Goal: Information Seeking & Learning: Learn about a topic

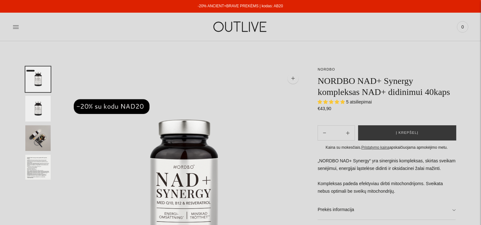
select select "**********"
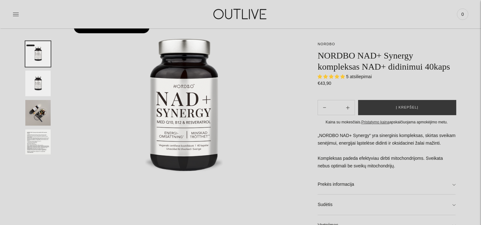
scroll to position [84, 0]
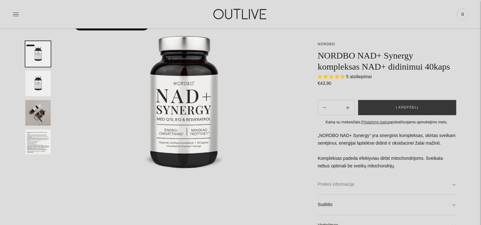
click at [453, 184] on link "Prekės informacija" at bounding box center [386, 184] width 138 height 20
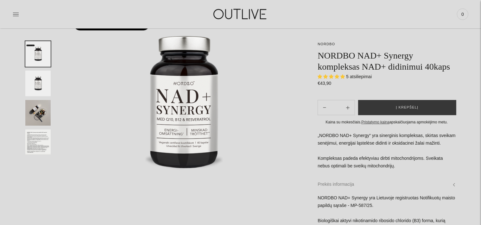
click at [453, 184] on link "Prekės informacija" at bounding box center [386, 184] width 138 height 20
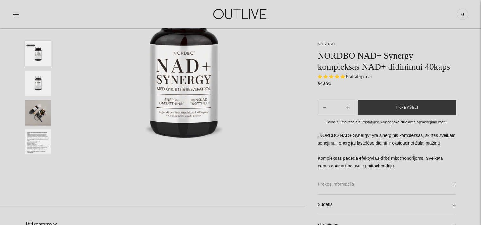
scroll to position [117, 0]
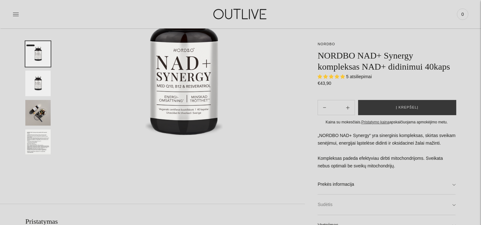
click at [437, 206] on link "Sudėtis" at bounding box center [386, 205] width 138 height 20
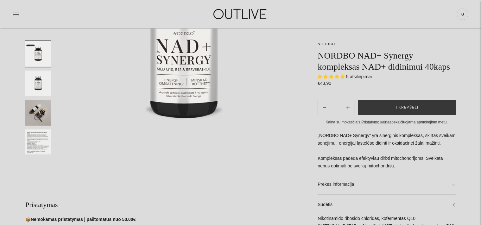
scroll to position [150, 0]
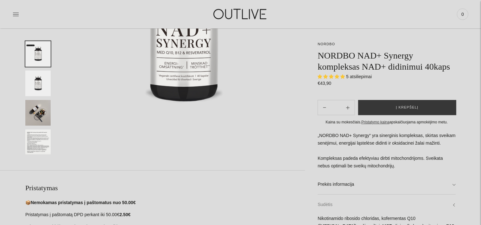
click at [447, 203] on link "Sudėtis" at bounding box center [386, 205] width 138 height 20
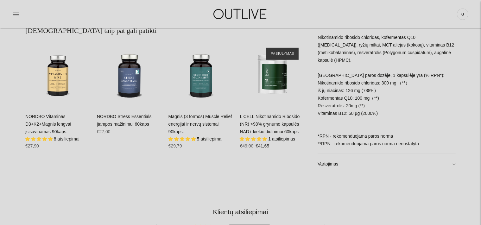
scroll to position [402, 0]
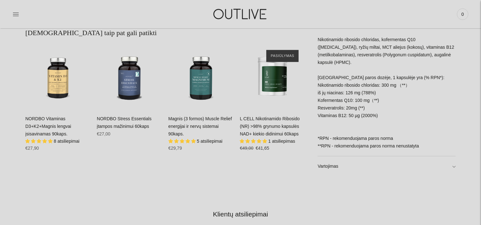
click at [241, 212] on h2 "Klientų atsiliepimai" at bounding box center [240, 213] width 420 height 9
click at [221, 216] on h2 "Klientų atsiliepimai" at bounding box center [240, 213] width 420 height 9
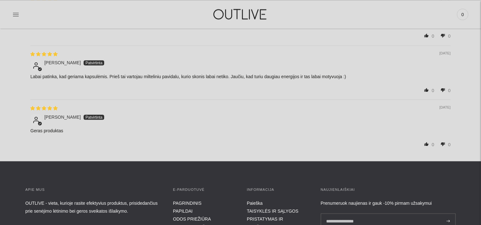
scroll to position [820, 0]
